Goal: Task Accomplishment & Management: Use online tool/utility

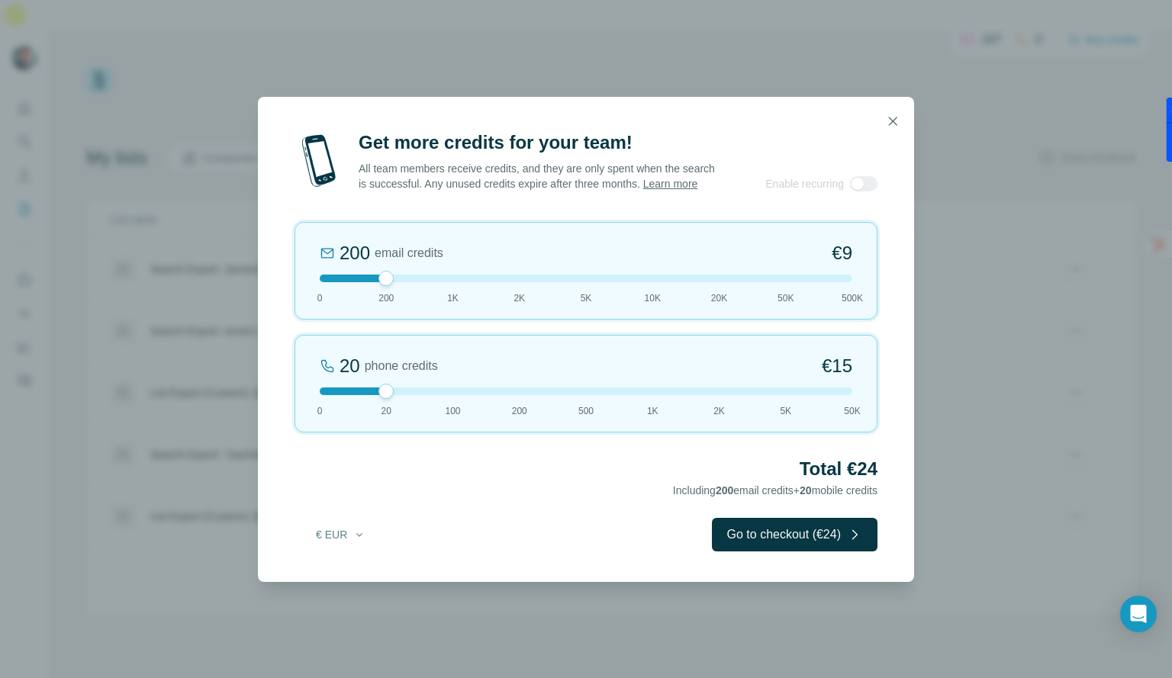
click at [896, 118] on icon "button" at bounding box center [892, 121] width 15 height 15
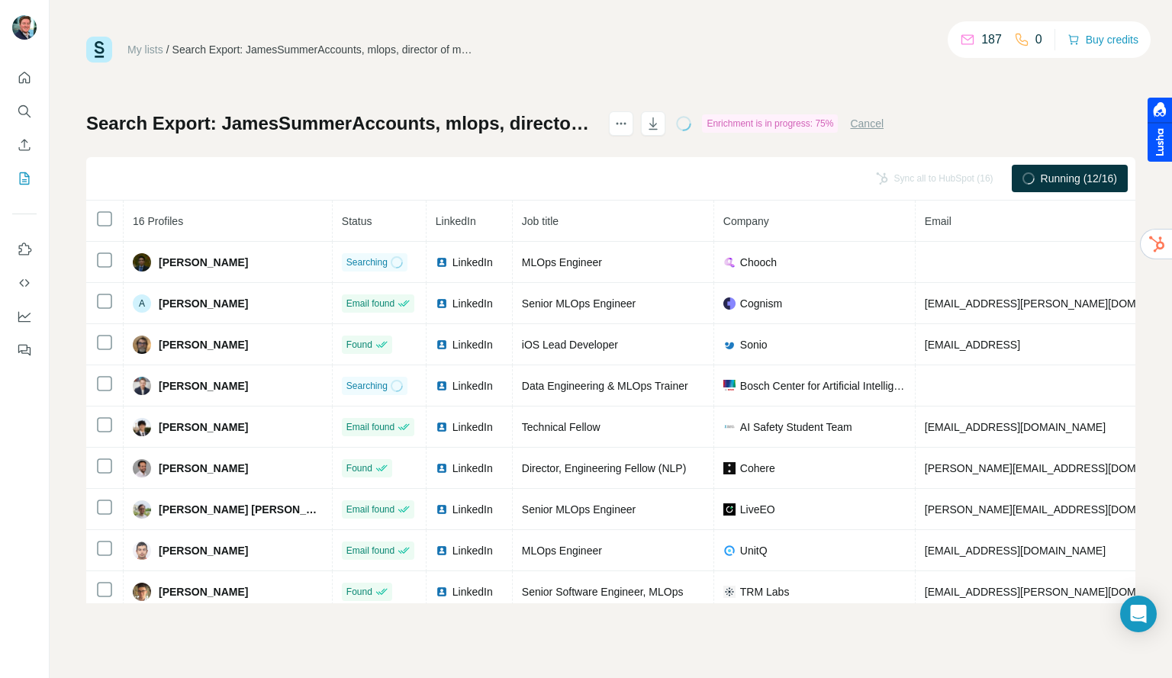
click at [835, 40] on div "My lists / Search Export: JamesSummerAccounts, mlops, director of machine learn…" at bounding box center [610, 50] width 1049 height 26
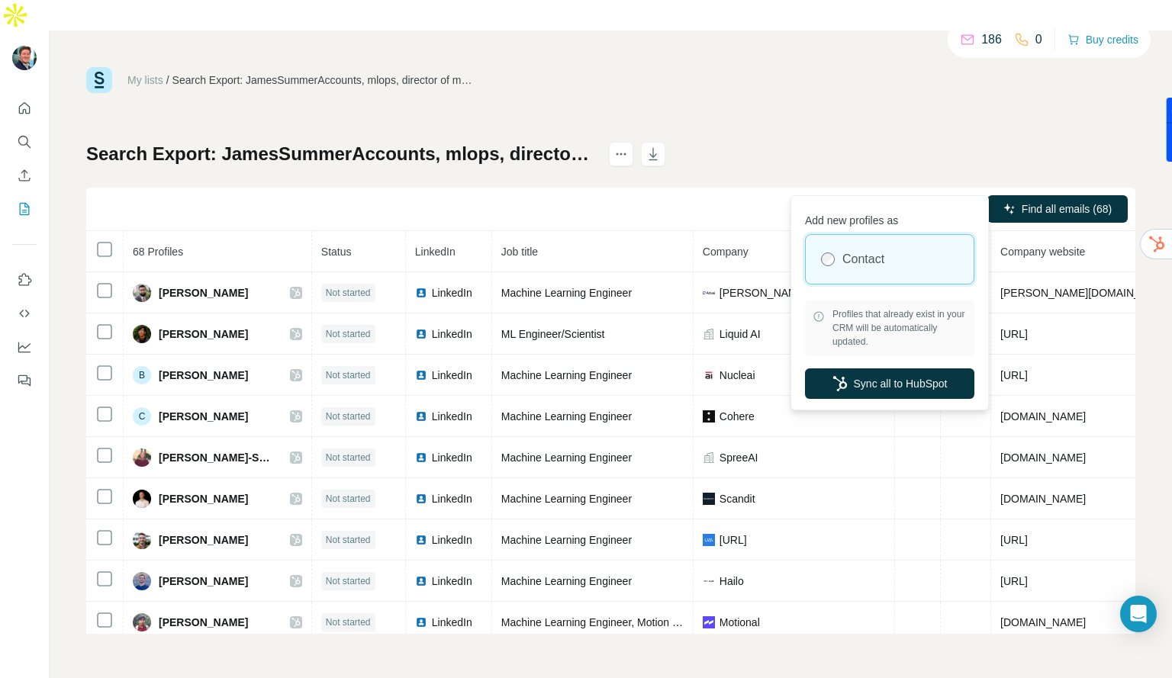
click at [888, 198] on button "Sync all to HubSpot (68)" at bounding box center [910, 209] width 139 height 23
click at [830, 375] on button "Sync all to HubSpot" at bounding box center [889, 384] width 169 height 31
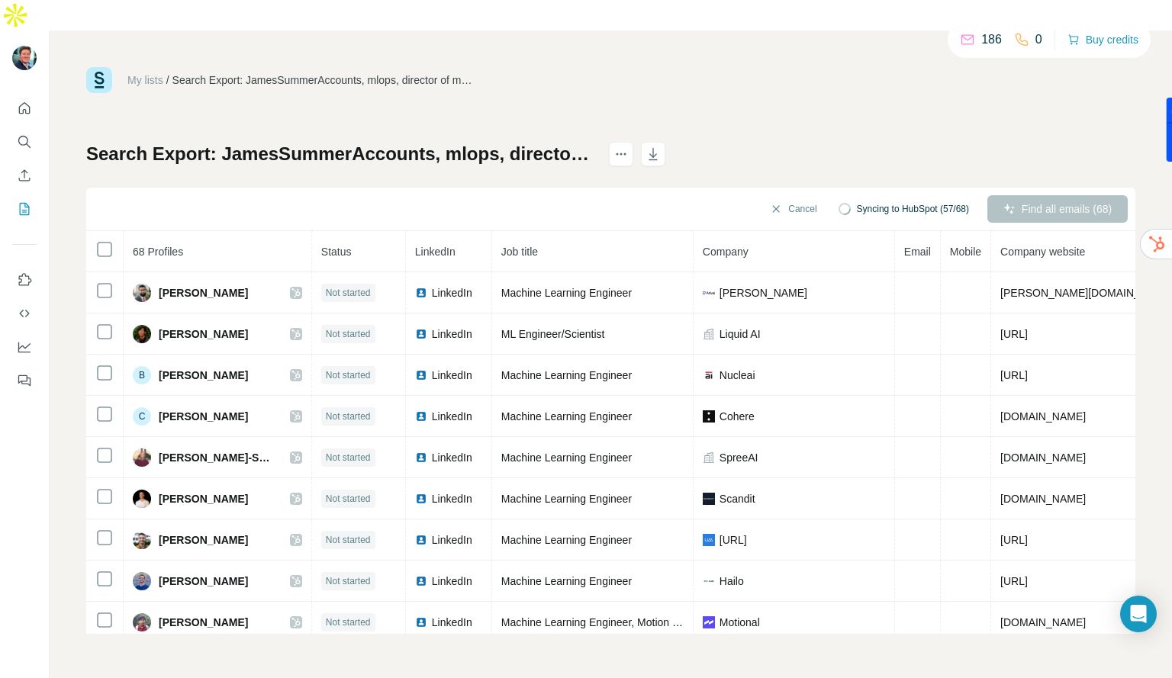
drag, startPoint x: 878, startPoint y: 90, endPoint x: 800, endPoint y: 11, distance: 111.7
drag, startPoint x: 800, startPoint y: 11, endPoint x: 765, endPoint y: 81, distance: 78.5
click at [748, 67] on div "My lists / Search Export: JamesSummerAccounts, mlops, director of machine learn…" at bounding box center [610, 80] width 1049 height 26
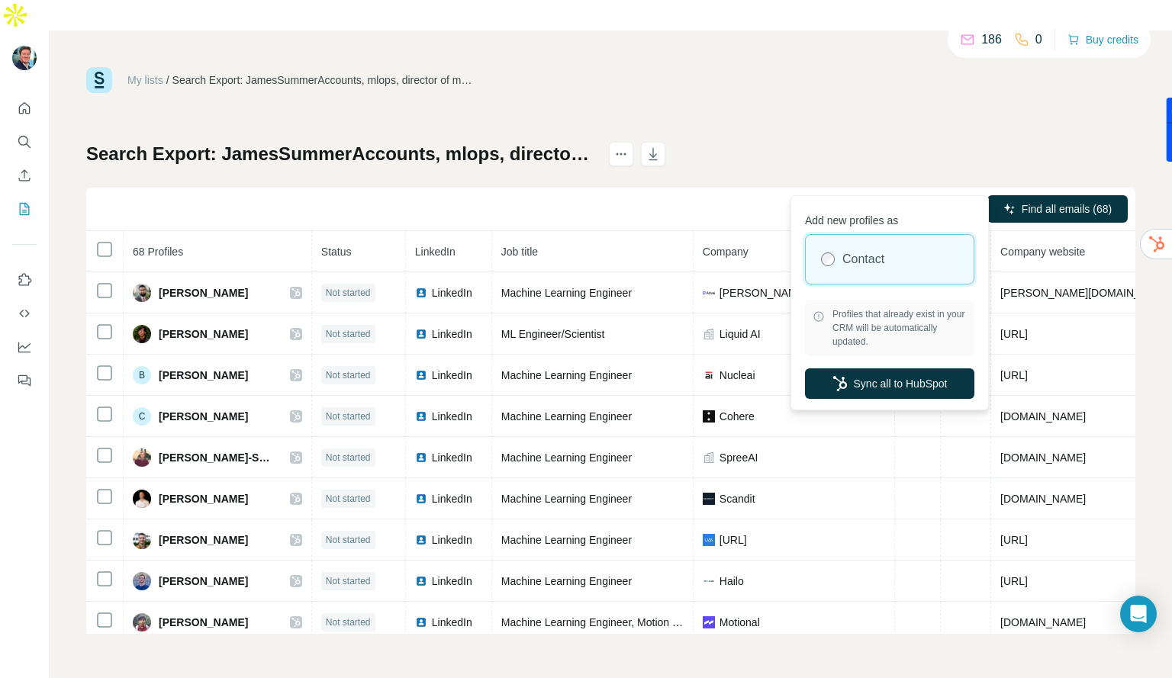
click at [883, 195] on div "Sync all to HubSpot (68)" at bounding box center [910, 208] width 139 height 27
click at [951, 372] on button "Sync all to HubSpot" at bounding box center [889, 384] width 169 height 31
